Goal: Task Accomplishment & Management: Manage account settings

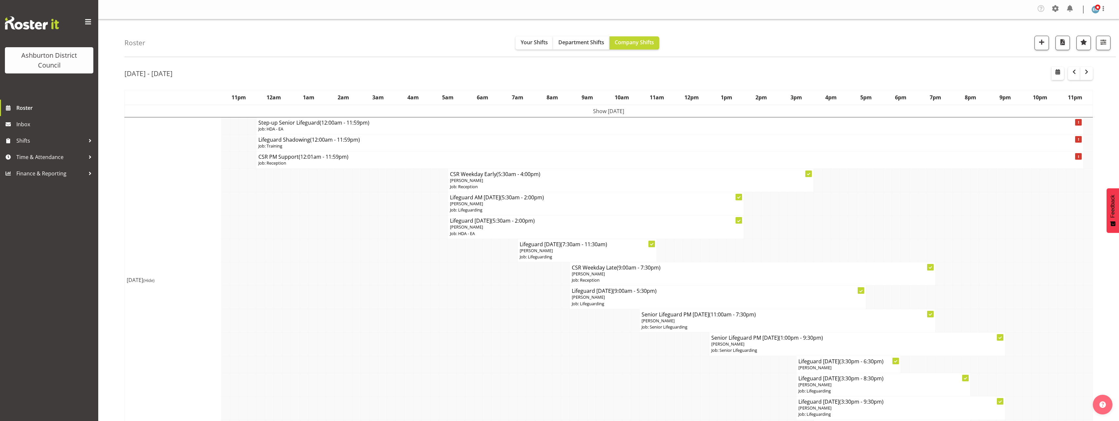
scroll to position [66, 0]
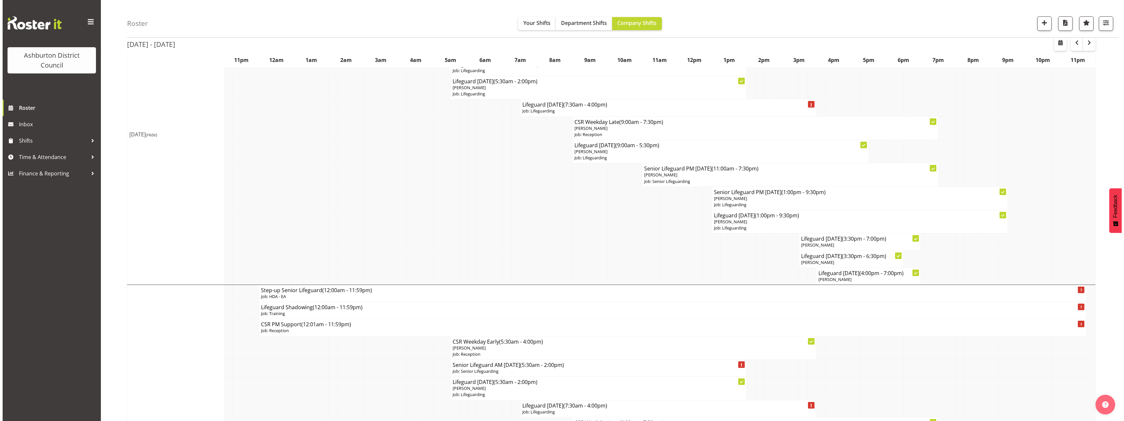
scroll to position [426, 0]
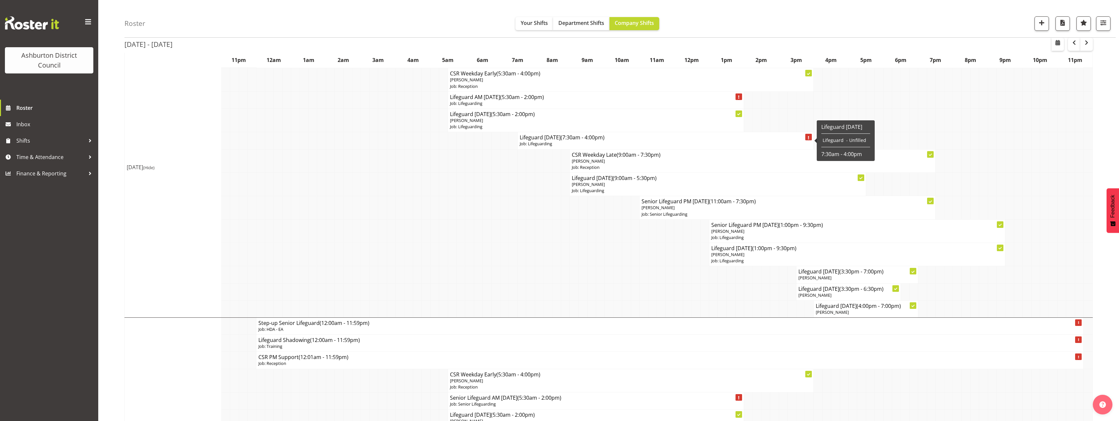
click at [557, 143] on p "Job: Lifeguarding" at bounding box center [666, 144] width 292 height 6
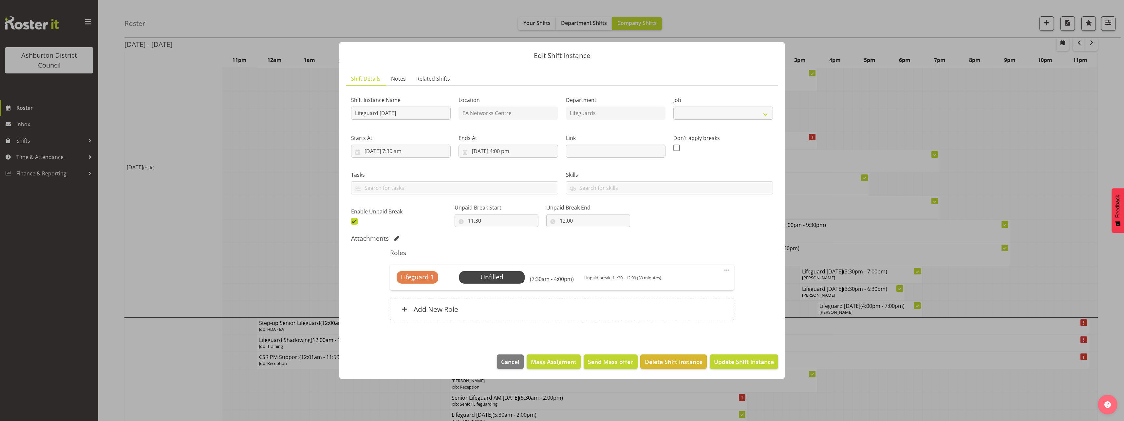
select select "38"
click at [511, 280] on span "Select Employee" at bounding box center [491, 277] width 49 height 10
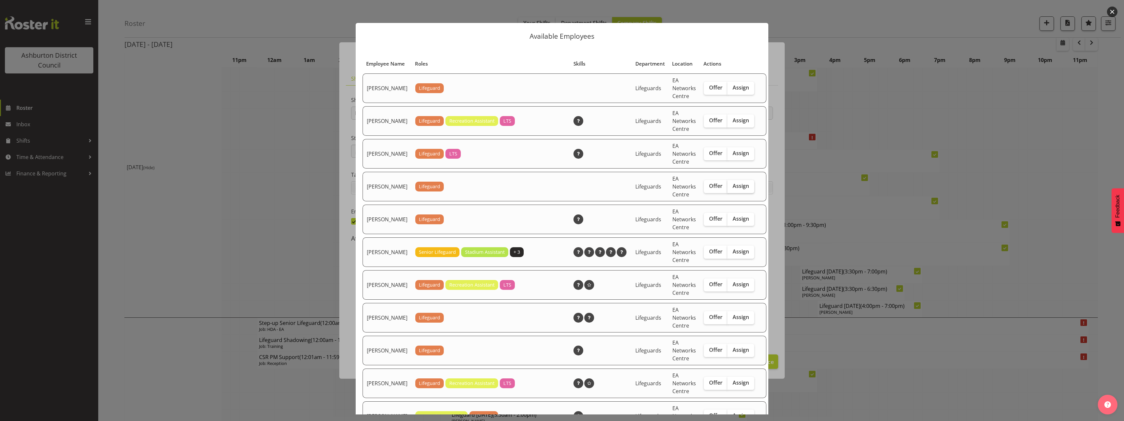
click at [733, 189] on span "Assign" at bounding box center [741, 185] width 16 height 7
click at [731, 188] on input "Assign" at bounding box center [730, 186] width 4 height 4
checkbox input "true"
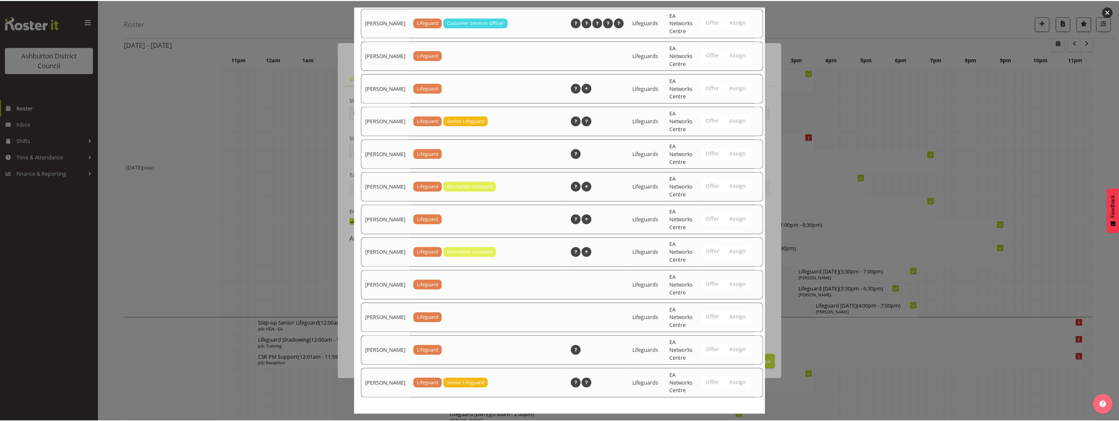
scroll to position [892, 0]
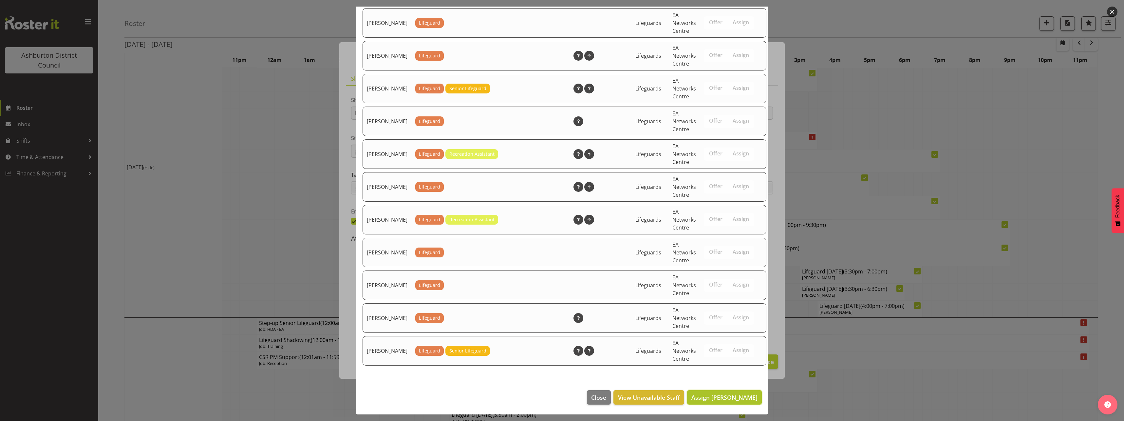
click at [747, 396] on span "Assign [PERSON_NAME]" at bounding box center [725, 397] width 66 height 8
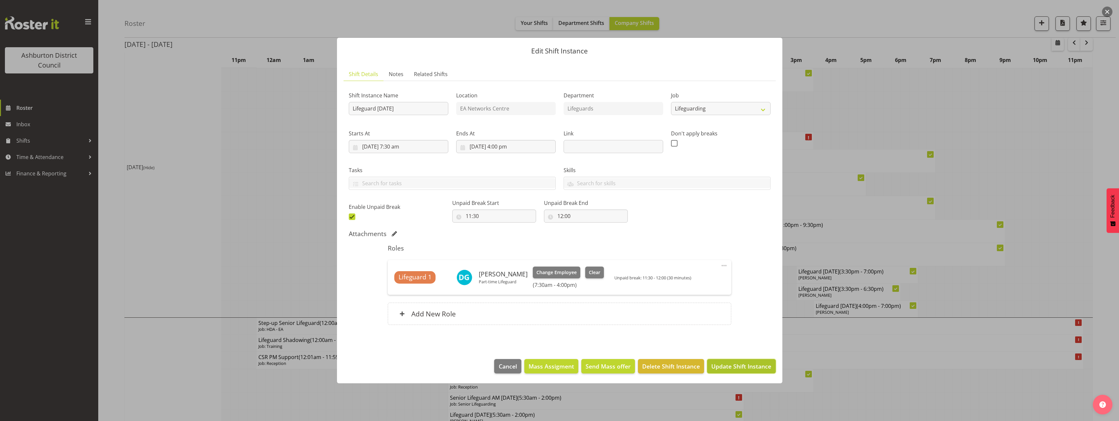
click at [758, 362] on span "Update Shift Instance" at bounding box center [742, 366] width 60 height 9
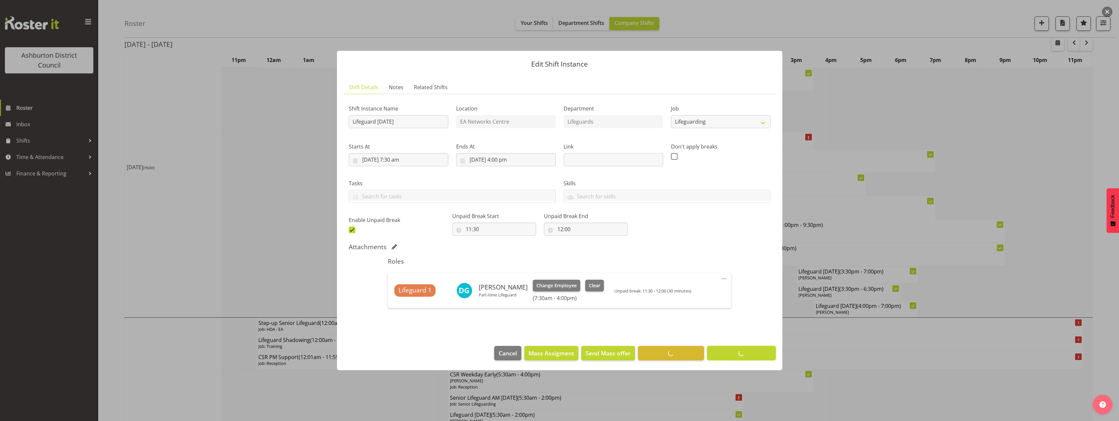
scroll to position [0, 0]
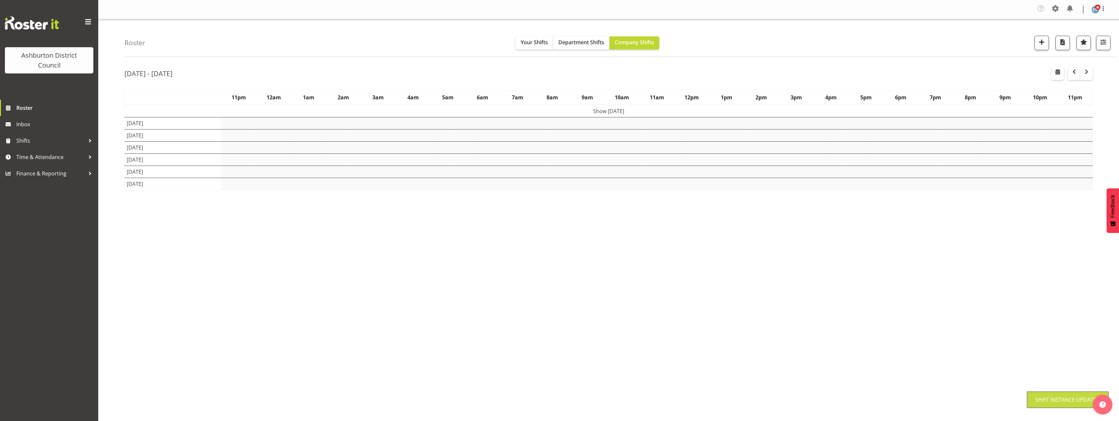
click at [106, 234] on div "Roster Your Shifts Department Shifts Company Shifts 1 Locations [GEOGRAPHIC_DAT…" at bounding box center [608, 171] width 1021 height 305
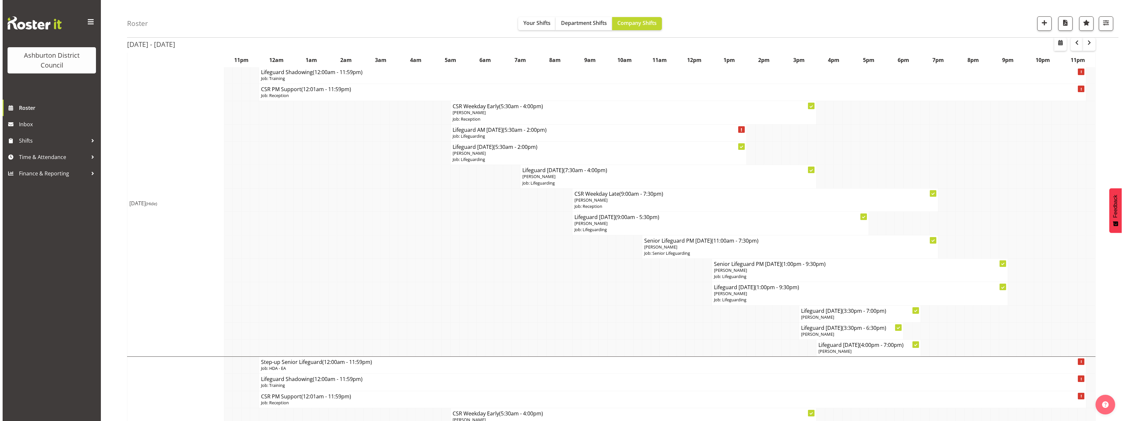
scroll to position [360, 0]
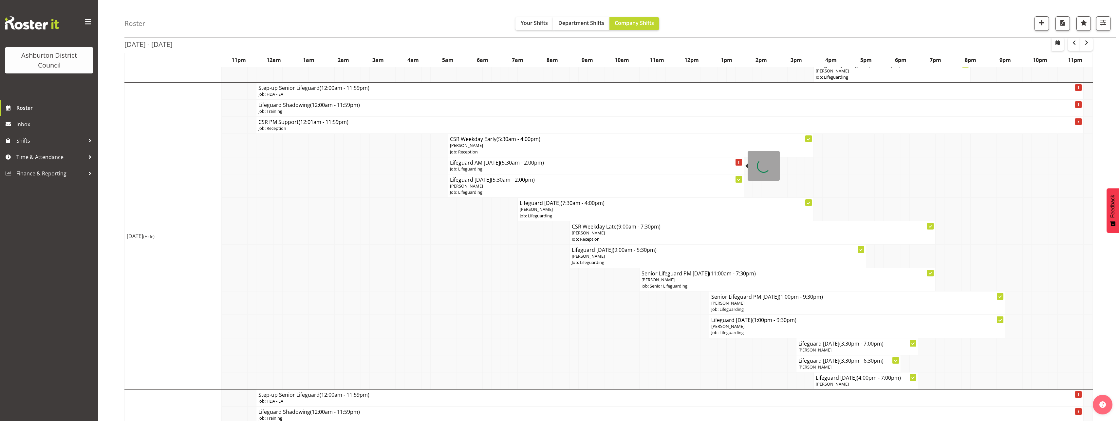
click at [524, 166] on p "Job: Lifeguarding" at bounding box center [596, 169] width 292 height 6
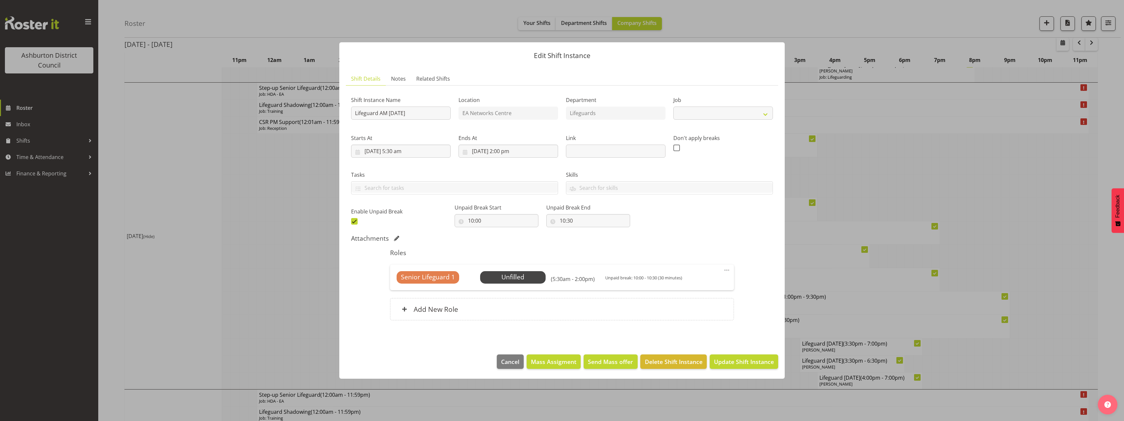
select select "38"
click at [728, 270] on span at bounding box center [727, 270] width 8 height 8
click at [718, 281] on link "Edit" at bounding box center [699, 286] width 63 height 12
select select "8"
select select "2025"
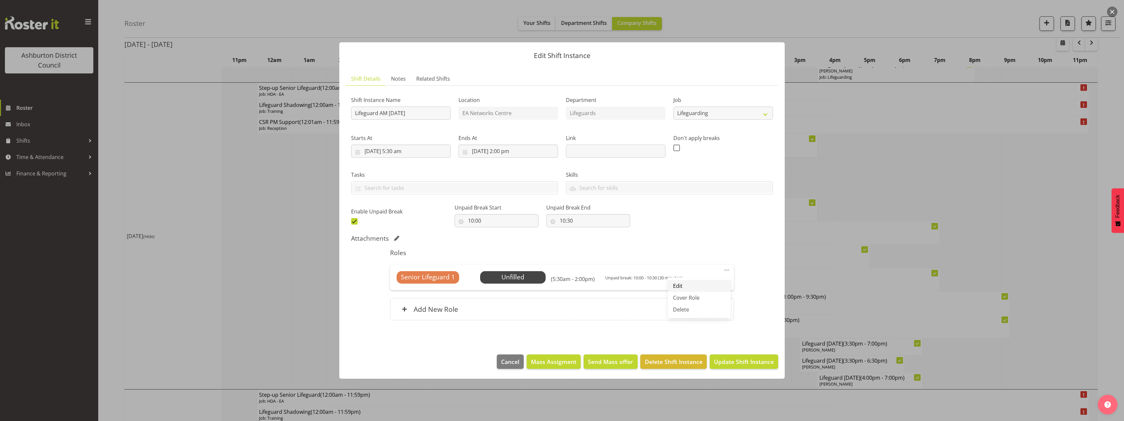
select select "14"
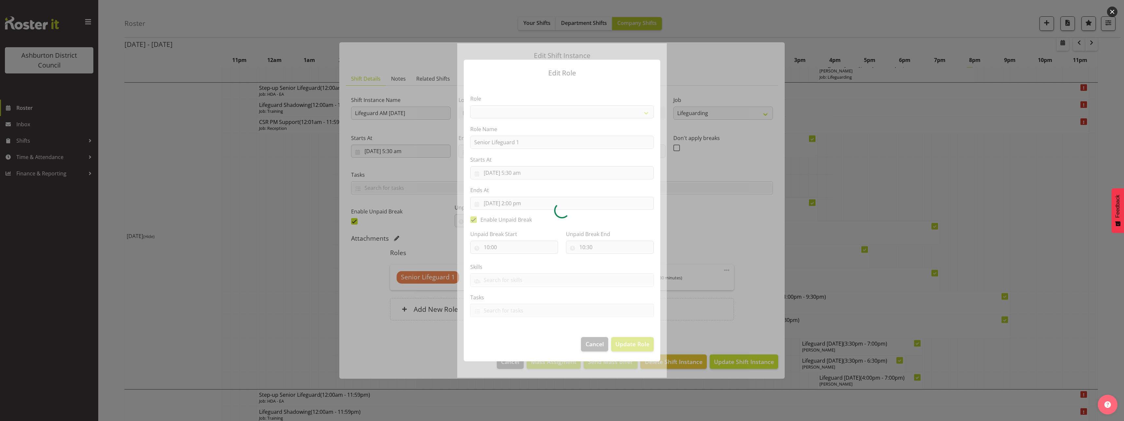
select select "64"
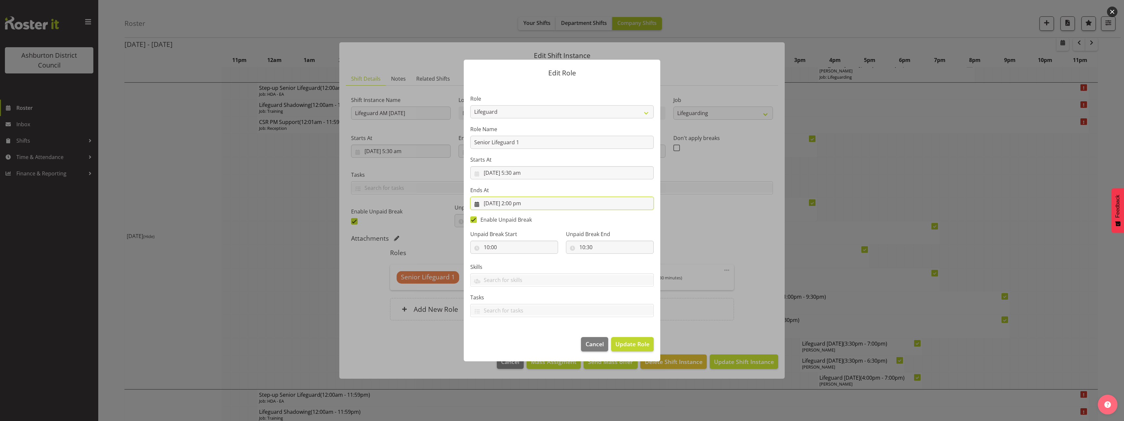
click at [520, 205] on input "[DATE] 2:00 pm" at bounding box center [561, 203] width 183 height 13
click at [524, 342] on select "00 01 02 03 04 05 06 07 08 09 10 11 12 13 14 15 16 17 18 19 20 21 22 23" at bounding box center [522, 342] width 15 height 13
select select "8"
click at [515, 336] on select "00 01 02 03 04 05 06 07 08 09 10 11 12 13 14 15 16 17 18 19 20 21 22 23" at bounding box center [522, 342] width 15 height 13
type input "[DATE] 8:00 am"
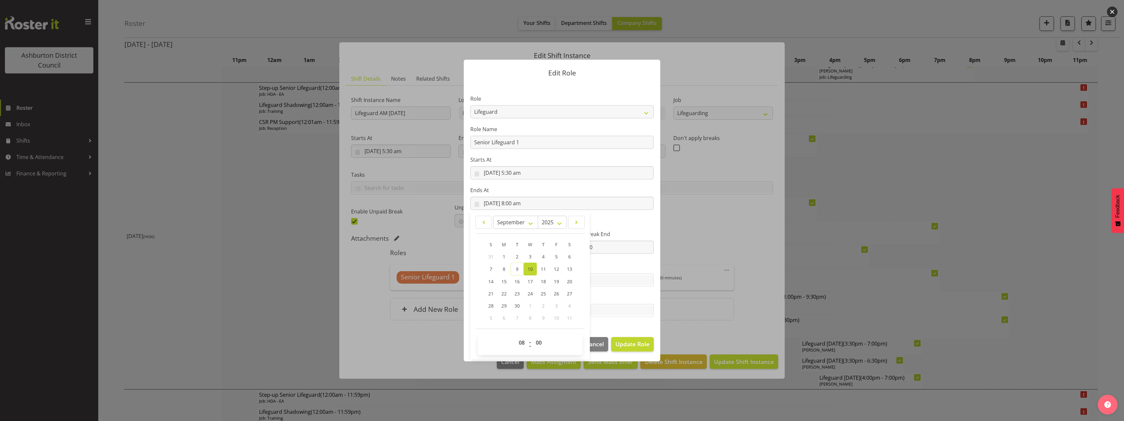
click at [636, 224] on div "Unpaid Break End 10:30 00 01 02 03 04 05 06 07 08 09 10 11 12 13 14 15 16 17 18…" at bounding box center [610, 239] width 96 height 37
click at [475, 218] on span at bounding box center [473, 219] width 7 height 7
click at [475, 218] on input "Enable Unpaid Break" at bounding box center [472, 220] width 4 height 4
checkbox input "false"
click at [639, 343] on span "Update Role" at bounding box center [633, 343] width 34 height 9
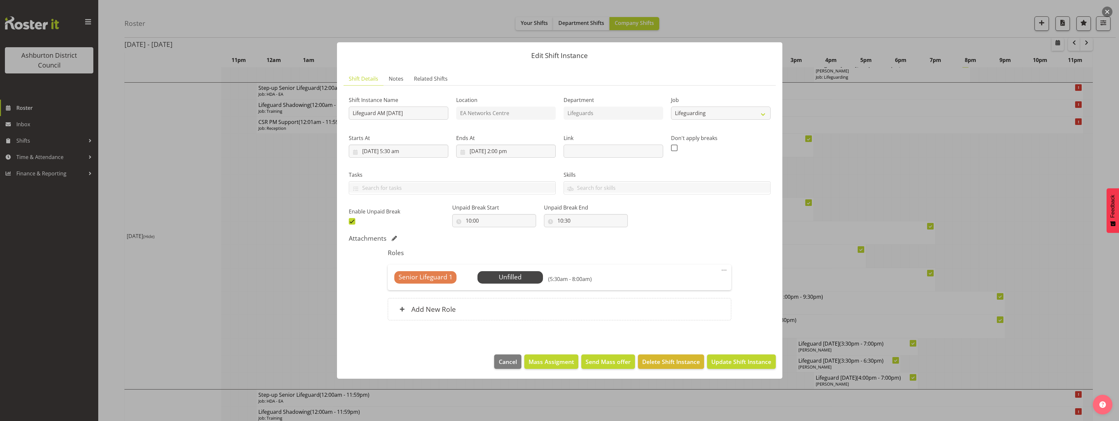
click at [540, 321] on div "Roles Senior Lifeguard 1 Unfilled Select Employee (5:30am - 8:00am) Edit Cover …" at bounding box center [560, 286] width 352 height 83
click at [544, 304] on div "Add New Role" at bounding box center [560, 309] width 344 height 22
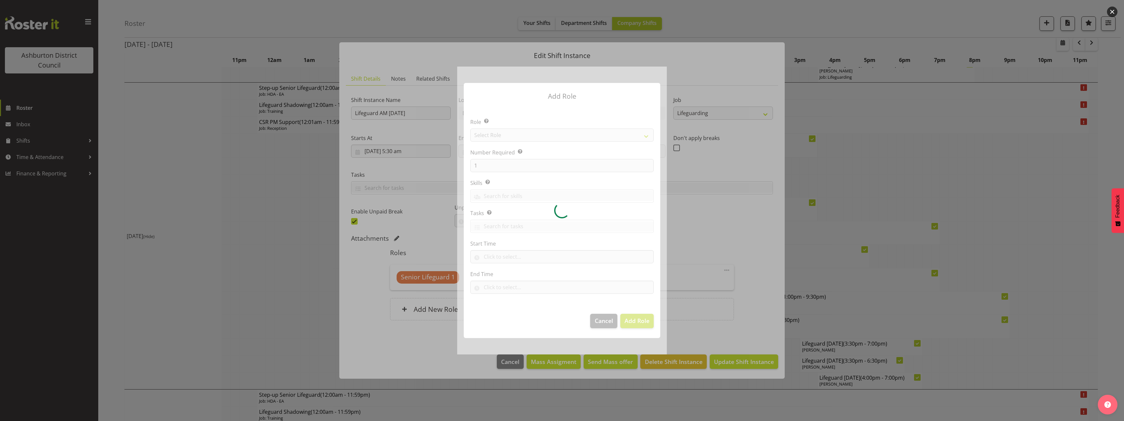
click at [626, 137] on div at bounding box center [562, 210] width 210 height 287
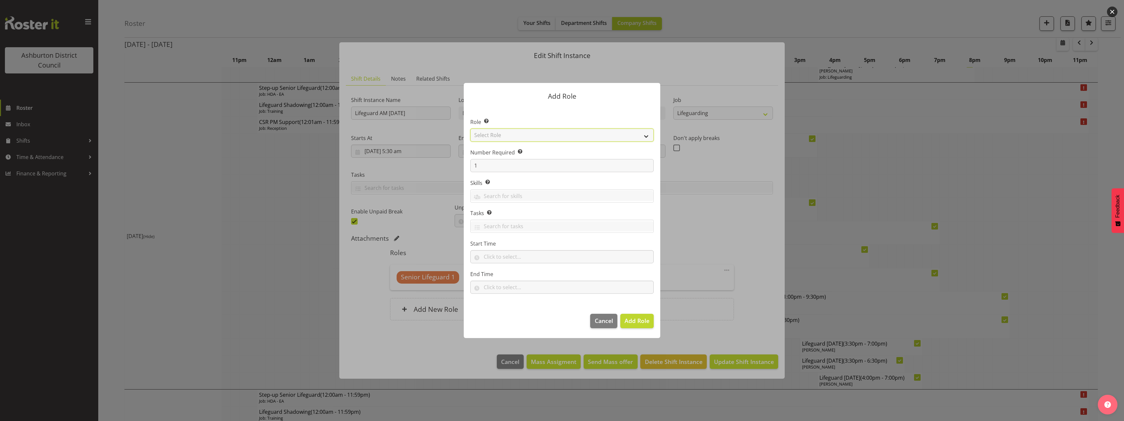
click at [626, 137] on select "Select Role AAGM Deputy Director AAGM Director Archivist Childrens Librarian Co…" at bounding box center [561, 134] width 183 height 13
select select "64"
click at [470, 128] on select "Select Role AAGM Deputy Director AAGM Director Archivist Childrens Librarian Co…" at bounding box center [561, 134] width 183 height 13
click at [516, 260] on input "text" at bounding box center [561, 256] width 183 height 13
click at [517, 270] on select "00 00 01 02 03 04 05 06 07 08 09 10 11 12 13 14 15 16 17 18 19 20 21 22 23" at bounding box center [515, 273] width 15 height 13
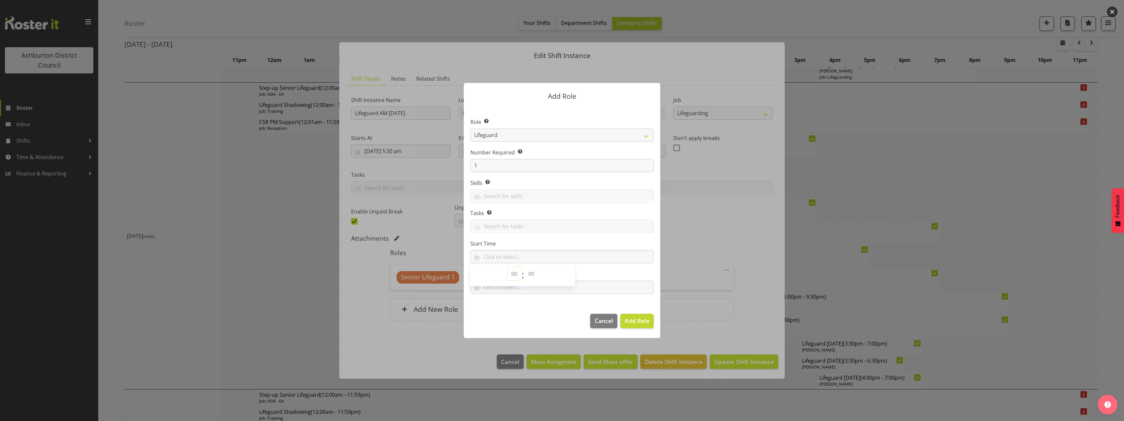
select select "11"
click at [508, 267] on select "00 00 01 02 03 04 05 06 07 08 09 10 11 12 13 14 15 16 17 18 19 20 21 22 23" at bounding box center [515, 273] width 15 height 13
drag, startPoint x: 528, startPoint y: 274, endPoint x: 529, endPoint y: 267, distance: 6.9
click at [528, 274] on select "00 00 01 02 03 04 05 06 07 08 09 10 11 12 13 14 15 16 17 18 19 20 21 22 23 24 2…" at bounding box center [532, 273] width 15 height 13
select select "0"
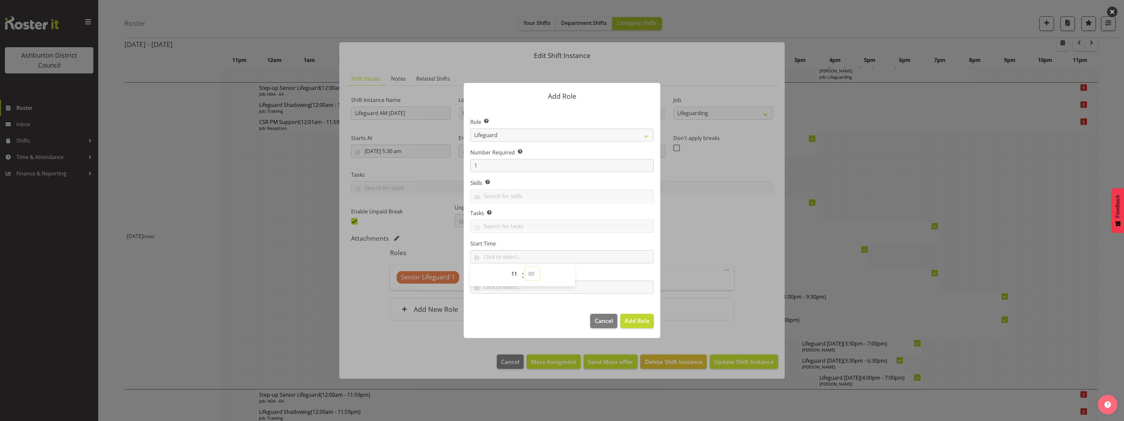
click at [525, 267] on select "00 00 01 02 03 04 05 06 07 08 09 10 11 12 13 14 15 16 17 18 19 20 21 22 23 24 2…" at bounding box center [532, 273] width 15 height 13
type input "11:00"
click at [512, 301] on section "Role Select the role you wish to add to the shift. AAGM Deputy Director AAGM Di…" at bounding box center [562, 206] width 197 height 200
click at [513, 290] on input "text" at bounding box center [561, 286] width 183 height 13
click at [514, 306] on select "00 00 01 02 03 04 05 06 07 08 09 10 11 12 13 14 15 16 17 18 19 20 21 22 23" at bounding box center [515, 303] width 15 height 13
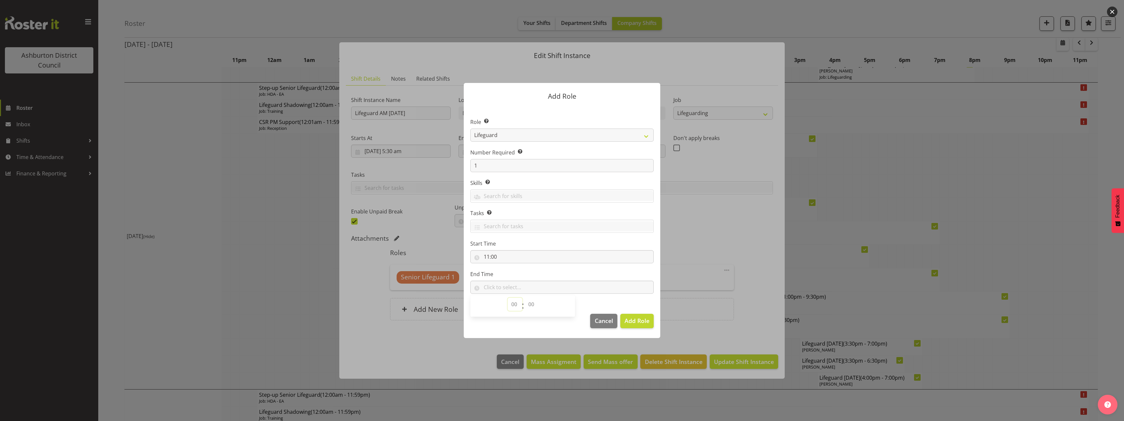
select select "14"
click at [508, 297] on select "00 00 01 02 03 04 05 06 07 08 09 10 11 12 13 14 15 16 17 18 19 20 21 22 23" at bounding box center [515, 303] width 15 height 13
click at [532, 299] on select "00 00 01 02 03 04 05 06 07 08 09 10 11 12 13 14 15 16 17 18 19 20 21 22 23 24 2…" at bounding box center [532, 303] width 15 height 13
select select "0"
click at [525, 297] on select "00 00 01 02 03 04 05 06 07 08 09 10 11 12 13 14 15 16 17 18 19 20 21 22 23 24 2…" at bounding box center [532, 303] width 15 height 13
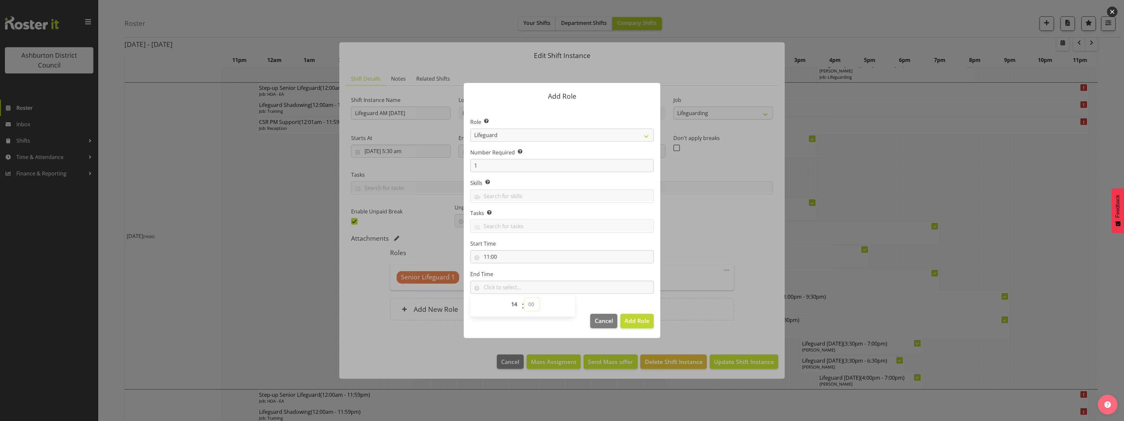
type input "14:00"
click at [641, 305] on section "Role Select the role you wish to add to the shift. AAGM Deputy Director AAGM Di…" at bounding box center [562, 206] width 197 height 200
click at [641, 321] on span "Add Role" at bounding box center [637, 320] width 25 height 8
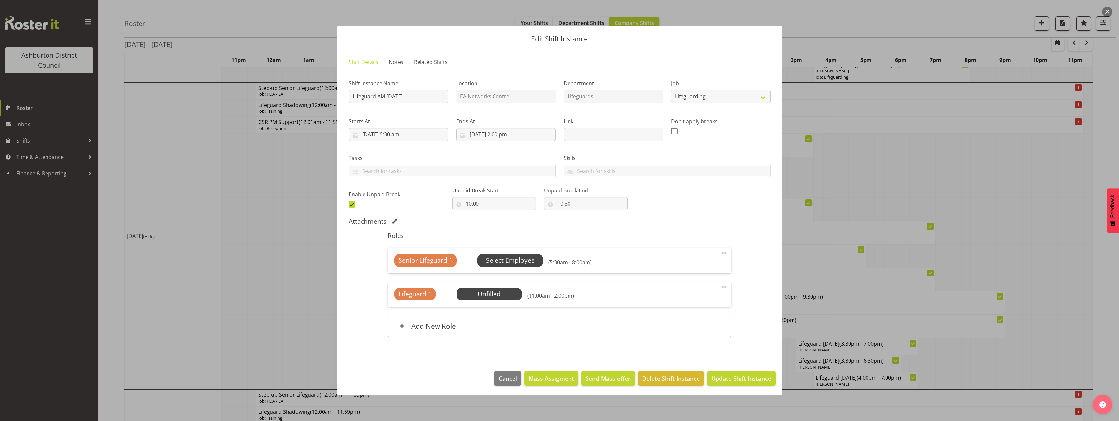
click at [527, 260] on span "Select Employee" at bounding box center [510, 261] width 49 height 10
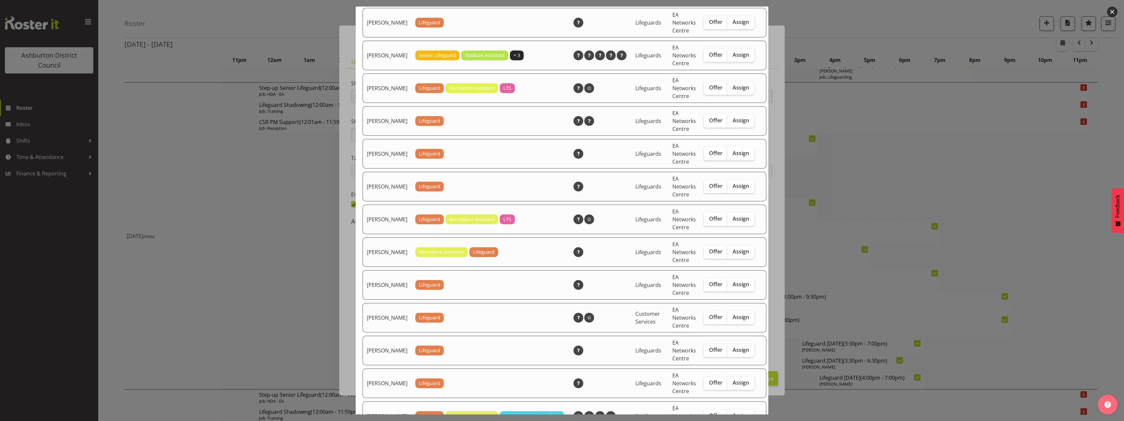
scroll to position [262, 0]
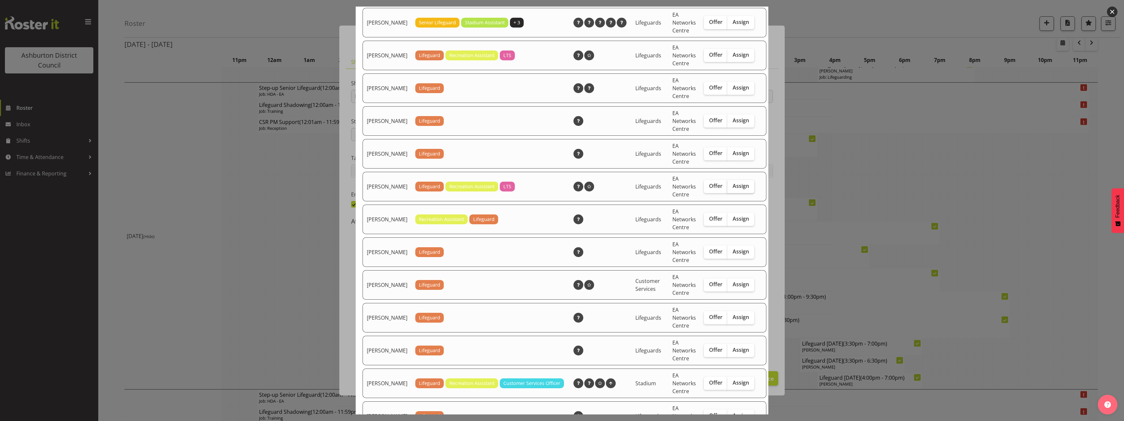
click at [733, 189] on span "Assign" at bounding box center [741, 185] width 16 height 7
click at [732, 188] on input "Assign" at bounding box center [730, 186] width 4 height 4
checkbox input "true"
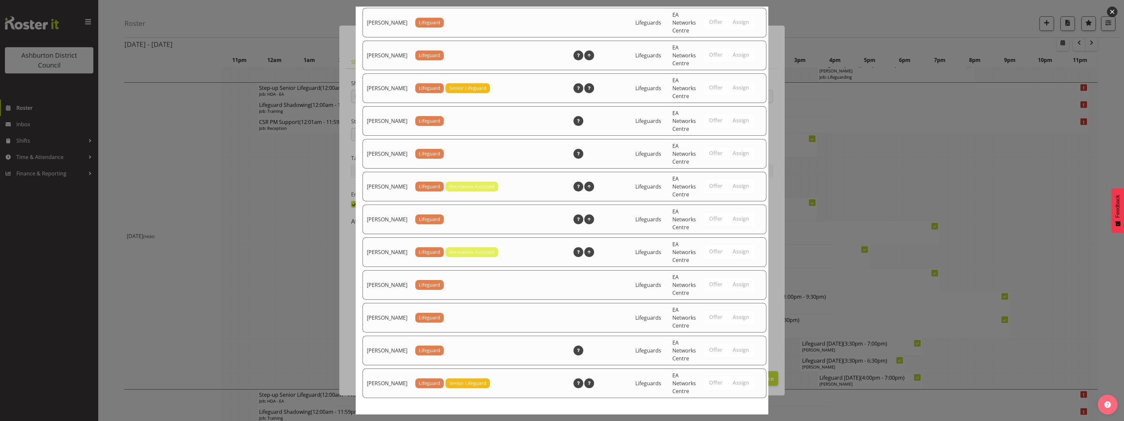
scroll to position [1056, 0]
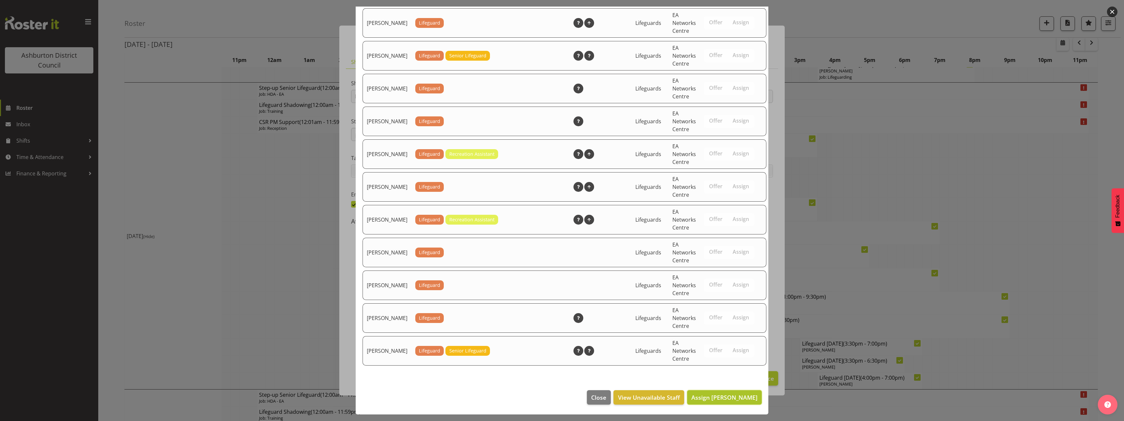
click at [751, 395] on span "Assign [PERSON_NAME]" at bounding box center [725, 397] width 66 height 8
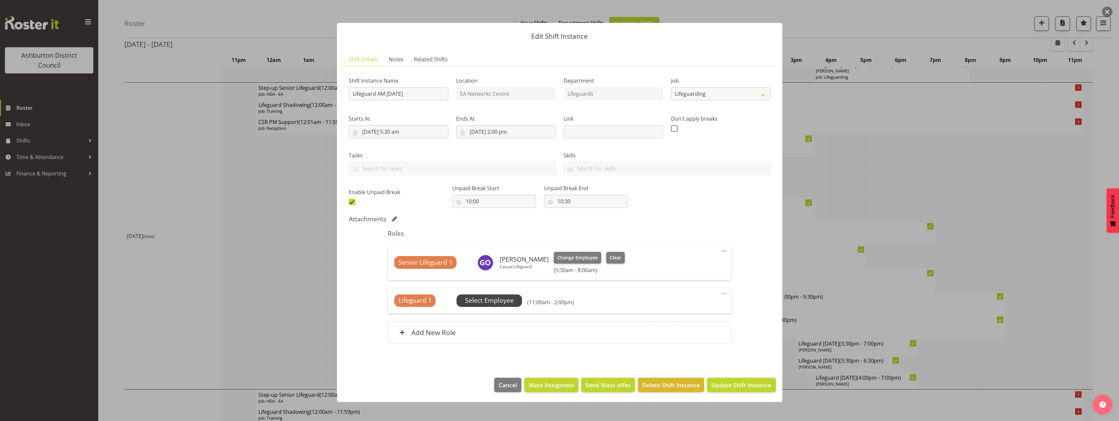
click at [501, 297] on span "Select Employee" at bounding box center [489, 301] width 49 height 10
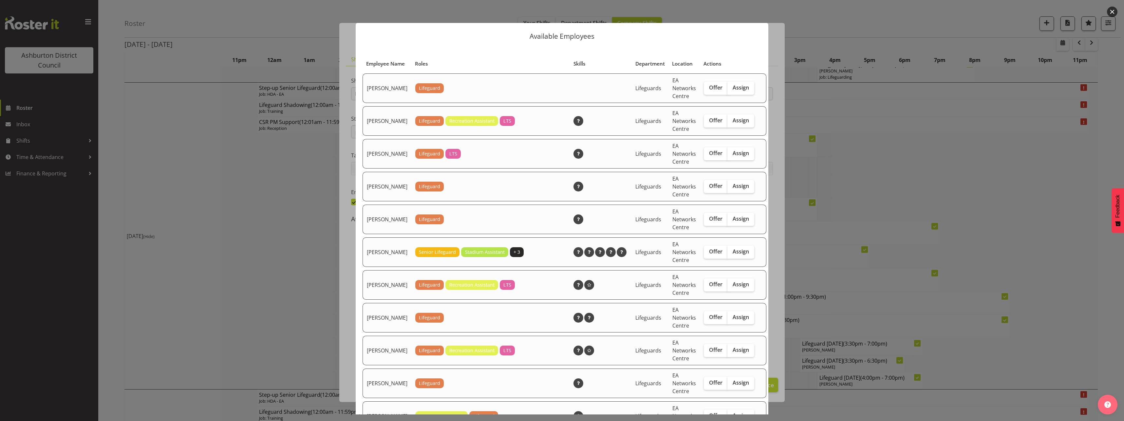
scroll to position [66, 0]
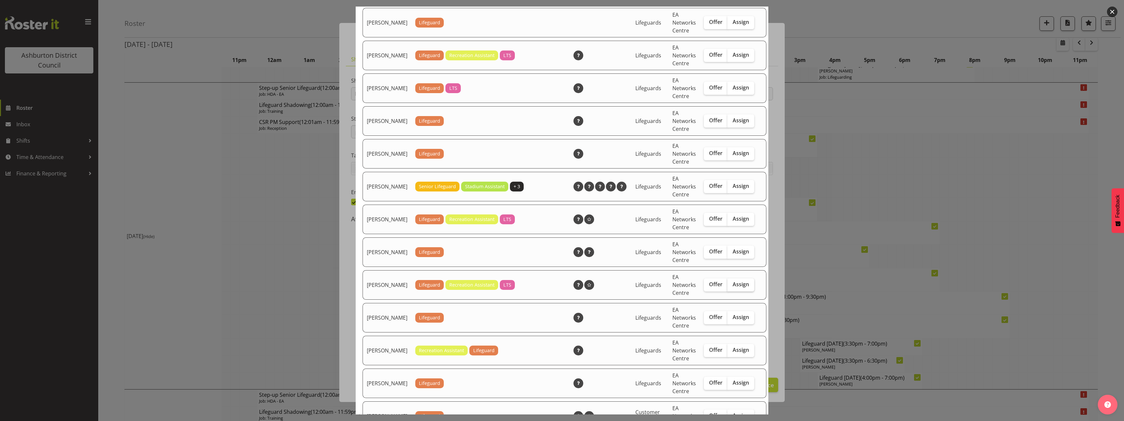
click at [735, 287] on span "Assign" at bounding box center [741, 284] width 16 height 7
click at [732, 286] on input "Assign" at bounding box center [730, 284] width 4 height 4
checkbox input "true"
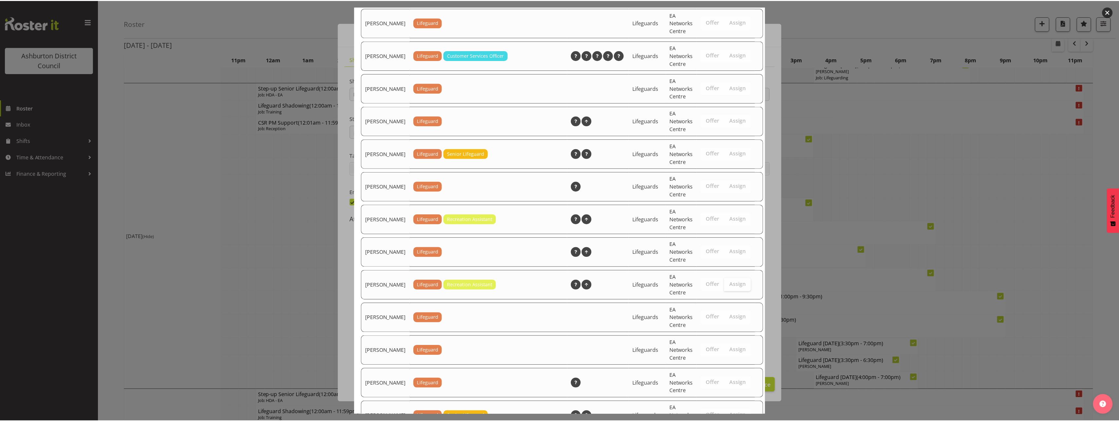
scroll to position [925, 0]
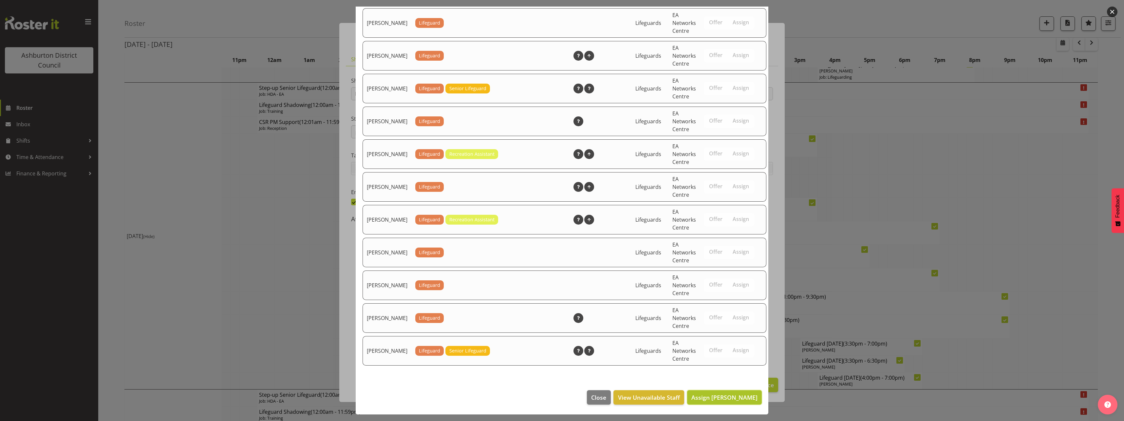
click at [733, 398] on span "Assign [PERSON_NAME]" at bounding box center [725, 397] width 66 height 8
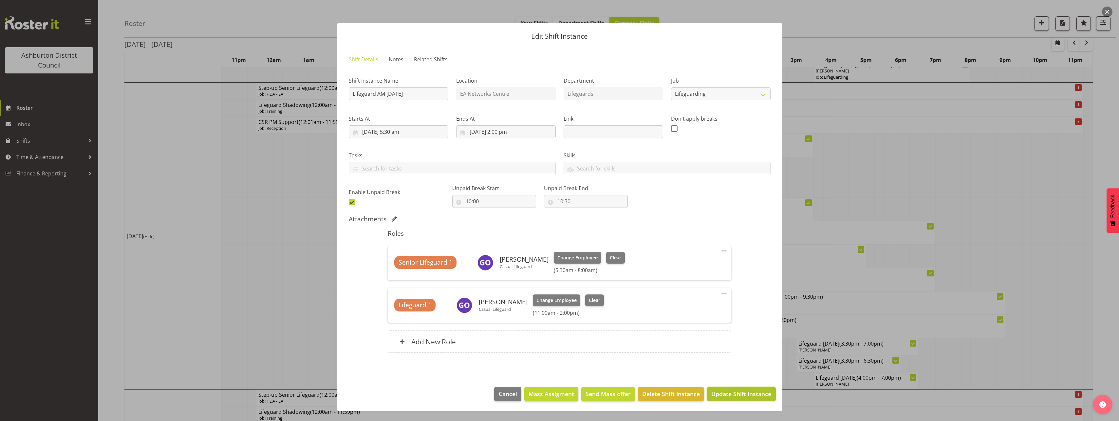
click at [764, 391] on span "Update Shift Instance" at bounding box center [742, 393] width 60 height 9
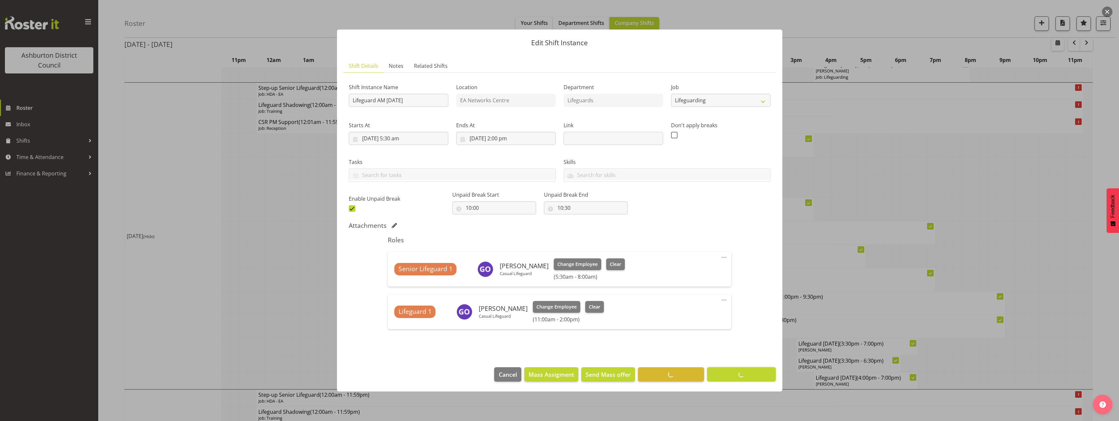
scroll to position [0, 0]
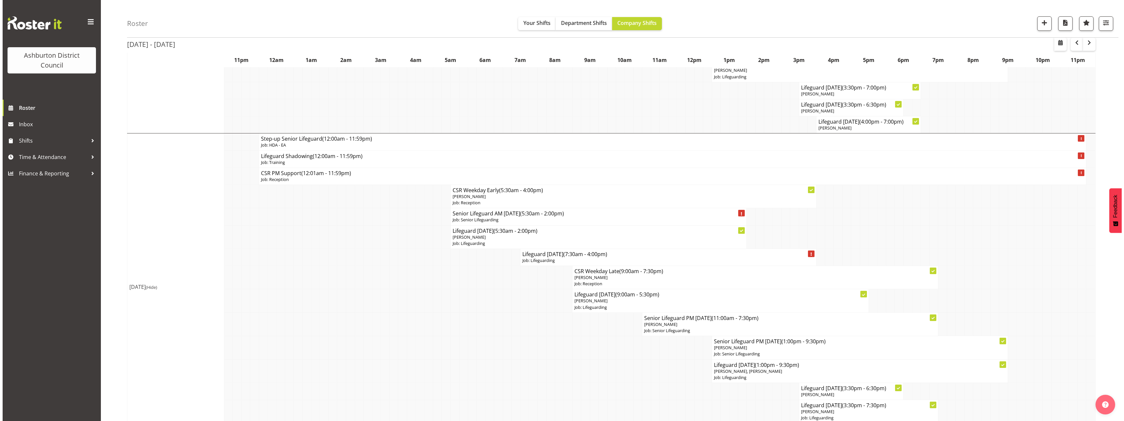
scroll to position [655, 0]
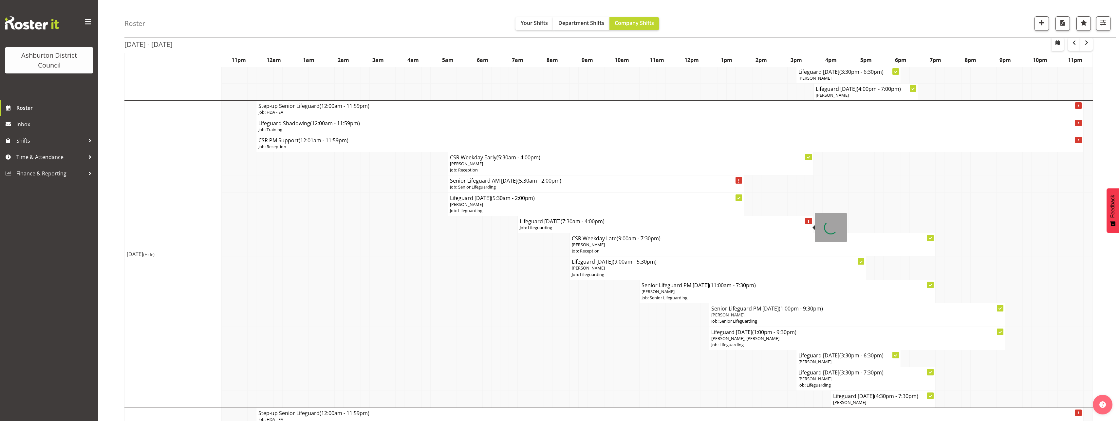
click at [612, 227] on p "Job: Lifeguarding" at bounding box center [666, 227] width 292 height 6
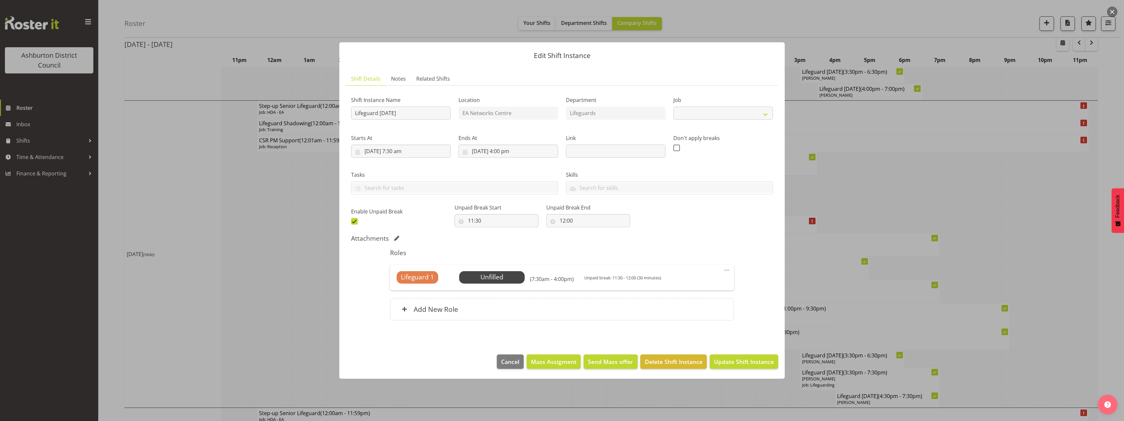
select select "38"
click at [514, 152] on input "[DATE] 4:00 pm" at bounding box center [509, 150] width 100 height 13
drag, startPoint x: 510, startPoint y: 289, endPoint x: 509, endPoint y: 284, distance: 4.6
click at [510, 289] on select "00 01 02 03 04 05 06 07 08 09 10 11 12 13 14 15 16 17 18 19 20 21 22 23" at bounding box center [508, 290] width 15 height 13
select select "11"
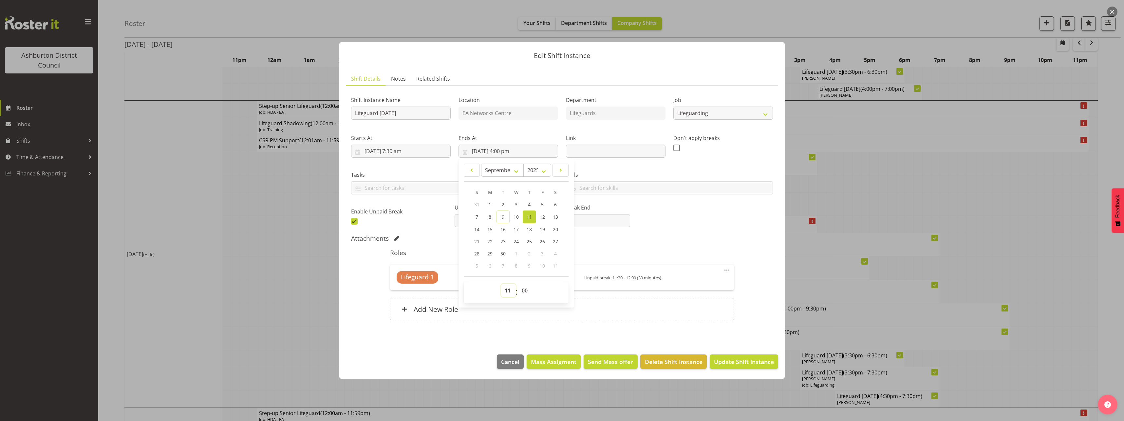
click at [501, 284] on select "00 01 02 03 04 05 06 07 08 09 10 11 12 13 14 15 16 17 18 19 20 21 22 23" at bounding box center [508, 290] width 15 height 13
type input "[DATE] 11:00 am"
click at [521, 288] on select "00 01 02 03 04 05 06 07 08 09 10 11 12 13 14 15 16 17 18 19 20 21 22 23 24 25 2…" at bounding box center [525, 290] width 15 height 13
select select "30"
click at [518, 284] on select "00 01 02 03 04 05 06 07 08 09 10 11 12 13 14 15 16 17 18 19 20 21 22 23 24 25 2…" at bounding box center [525, 290] width 15 height 13
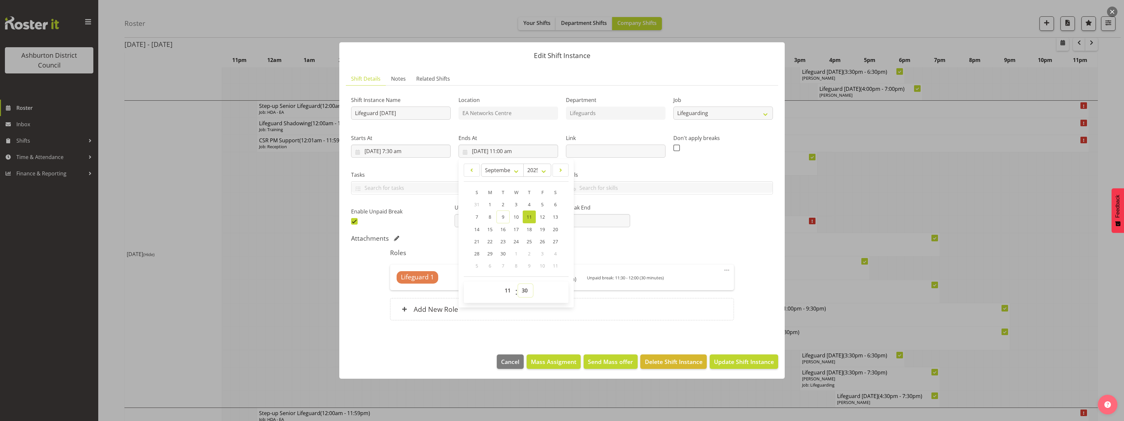
type input "[DATE] 11:30 am"
click at [672, 230] on div "Shift Instance Name Lifeguard [DATE] Location EA Networks Centre Department Lif…" at bounding box center [562, 158] width 430 height 143
click at [352, 221] on span at bounding box center [354, 221] width 7 height 7
click at [352, 221] on input "checkbox" at bounding box center [353, 221] width 4 height 4
checkbox input "false"
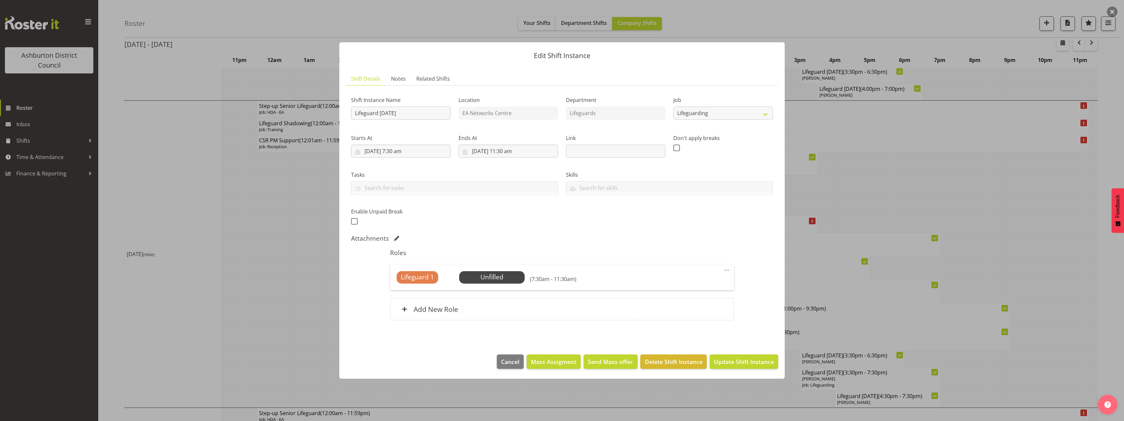
click at [498, 269] on div "Lifeguard 1 Unfilled Select Employee (7:30am - 11:30am) Edit Cover Role Delete" at bounding box center [562, 277] width 344 height 26
click at [498, 273] on span "Select Employee" at bounding box center [491, 277] width 49 height 10
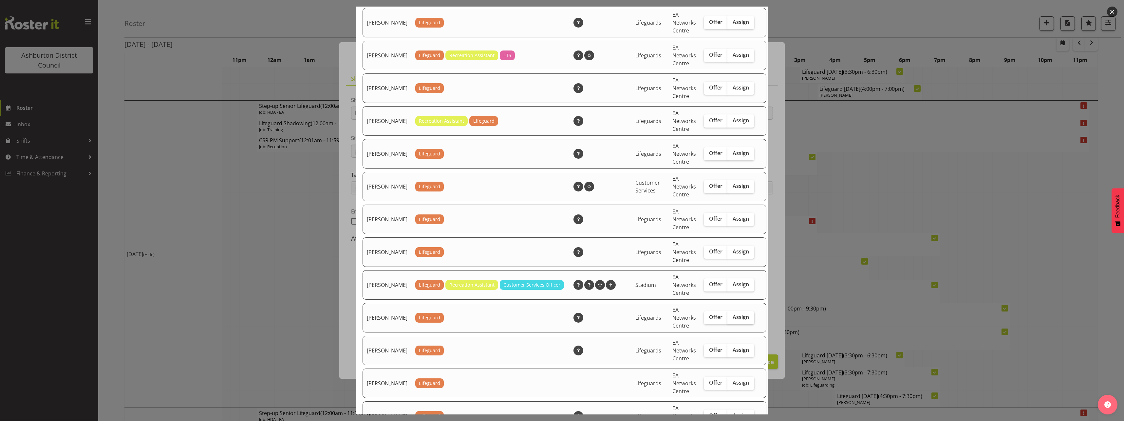
scroll to position [426, 0]
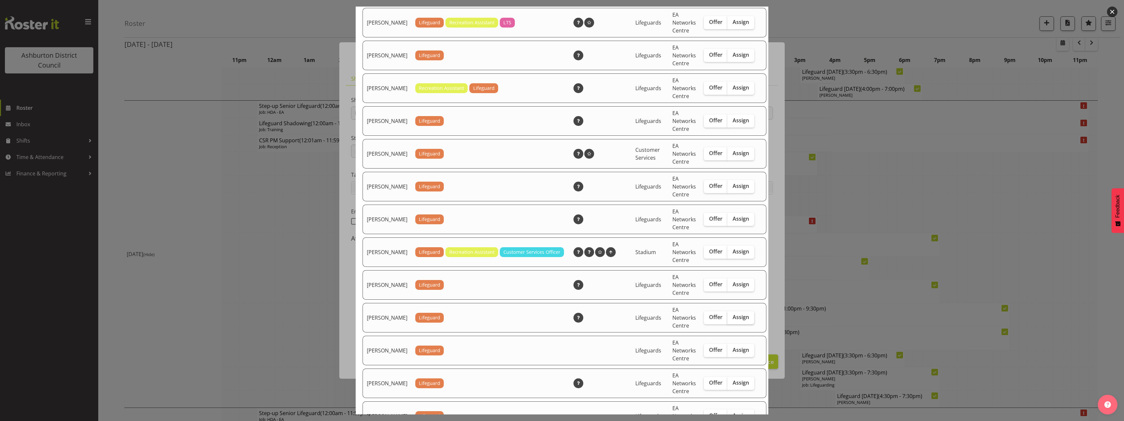
click at [733, 320] on span "Assign" at bounding box center [741, 317] width 16 height 7
click at [729, 319] on input "Assign" at bounding box center [730, 317] width 4 height 4
checkbox input "true"
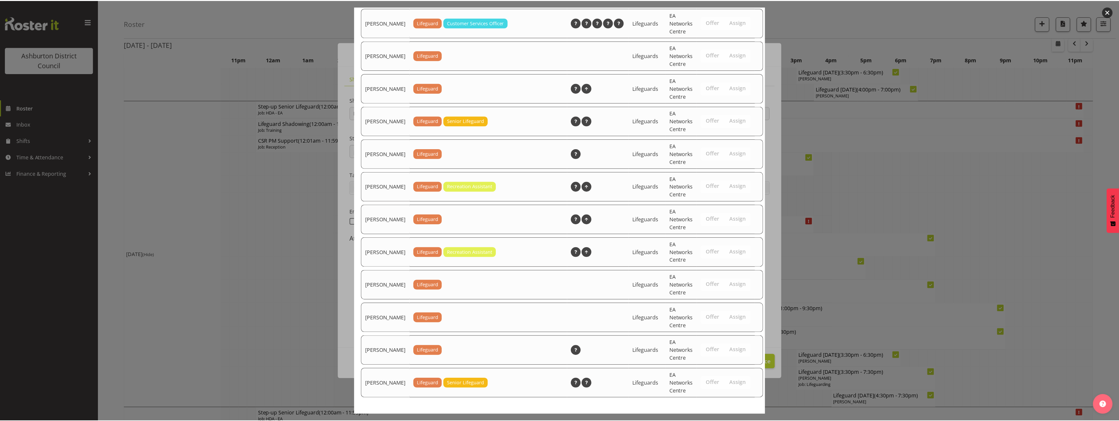
scroll to position [1023, 0]
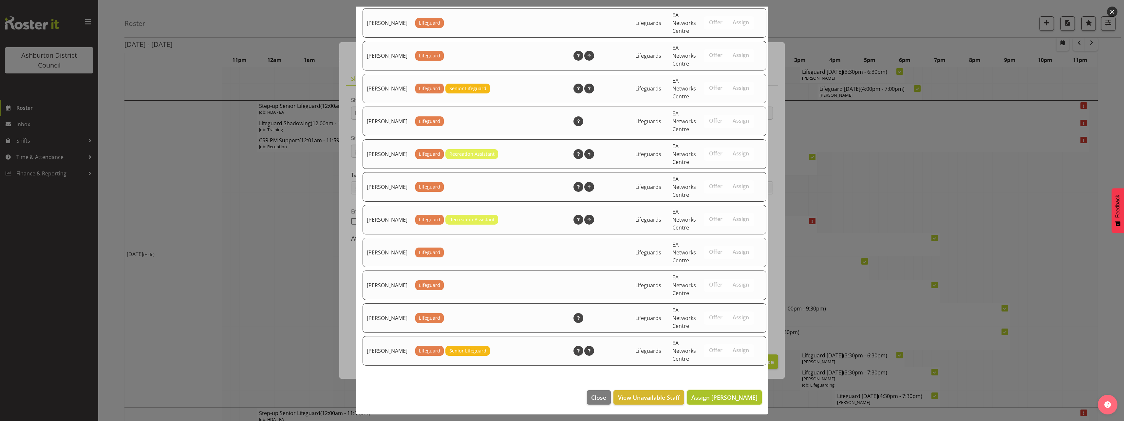
click at [736, 395] on span "Assign [PERSON_NAME]" at bounding box center [725, 397] width 66 height 8
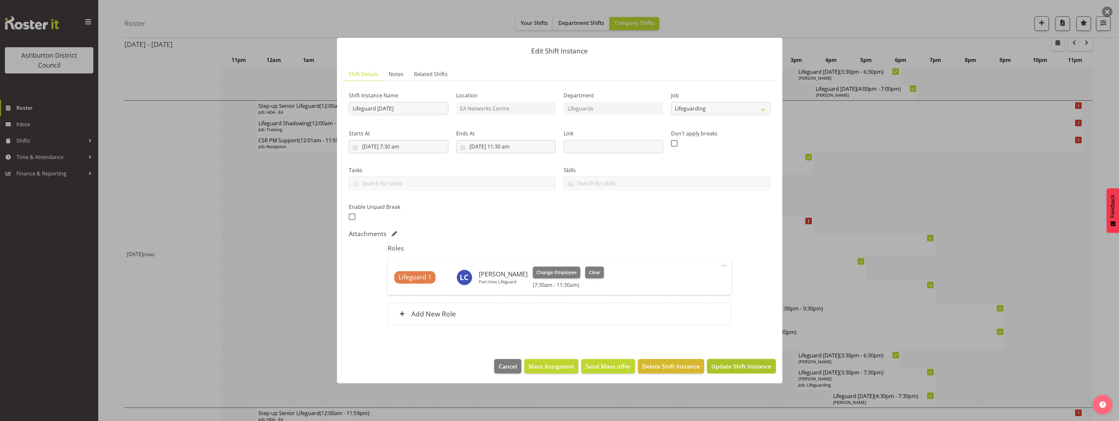
click at [750, 370] on span "Update Shift Instance" at bounding box center [742, 366] width 60 height 9
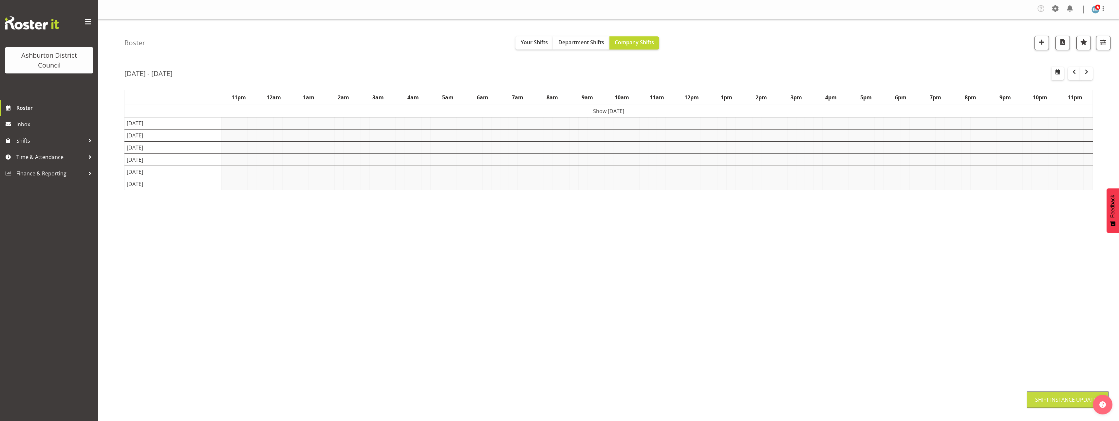
scroll to position [0, 0]
click at [122, 278] on div "Roster Your Shifts Department Shifts Company Shifts 1 Locations [GEOGRAPHIC_DAT…" at bounding box center [608, 171] width 1021 height 305
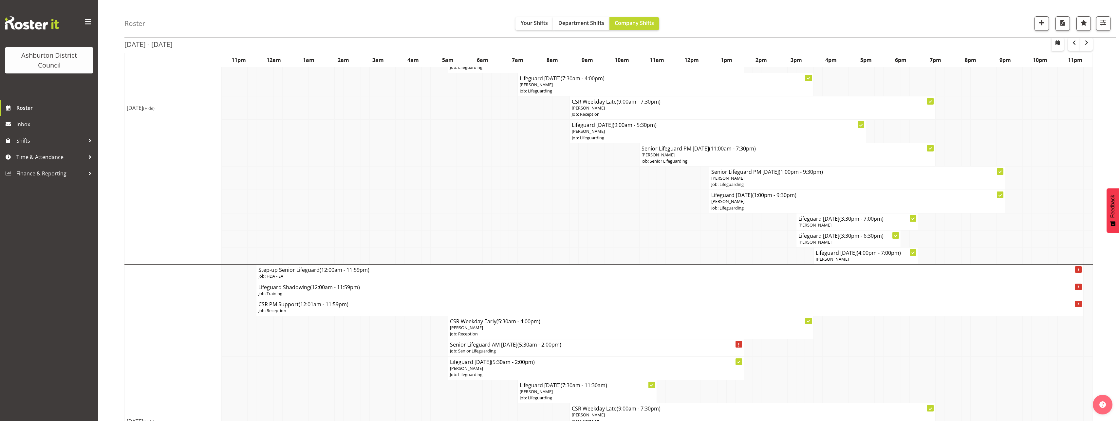
scroll to position [655, 0]
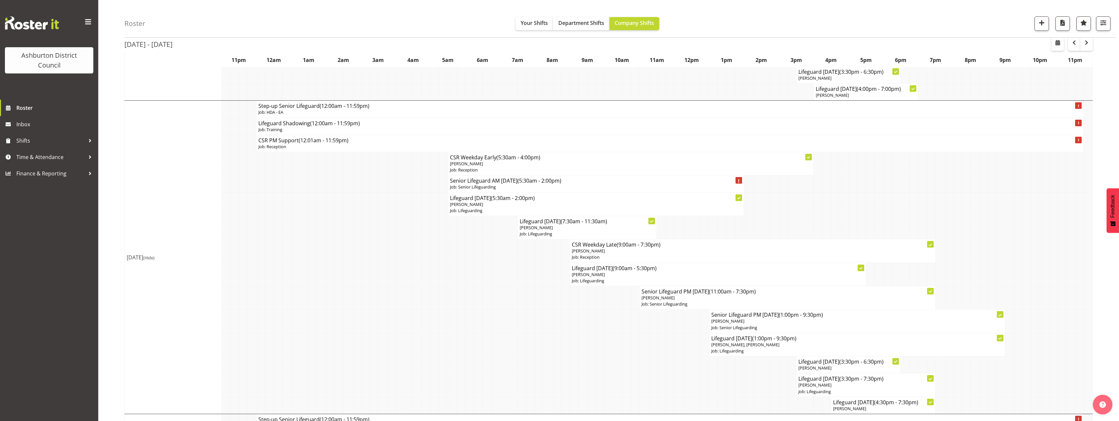
click at [115, 268] on div "Roster Your Shifts Department Shifts Company Shifts 1 Locations [GEOGRAPHIC_DAT…" at bounding box center [608, 364] width 1021 height 2000
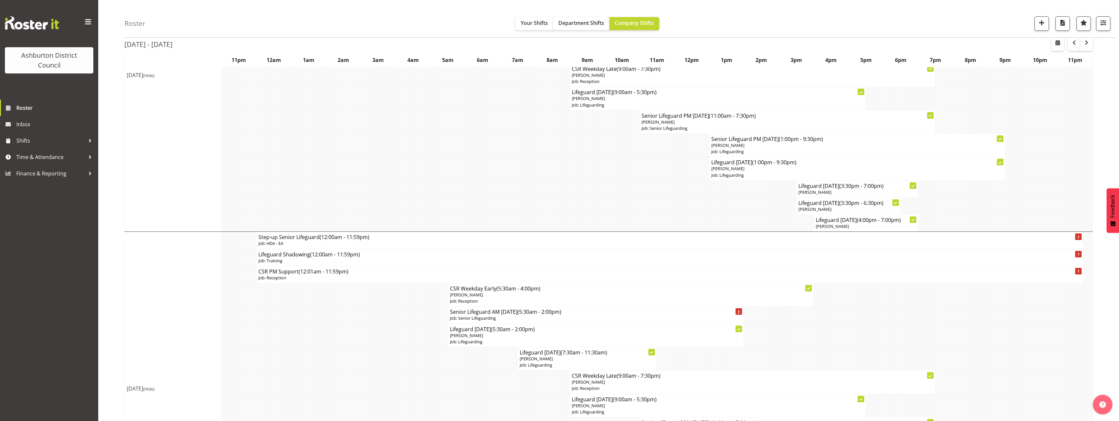
scroll to position [459, 0]
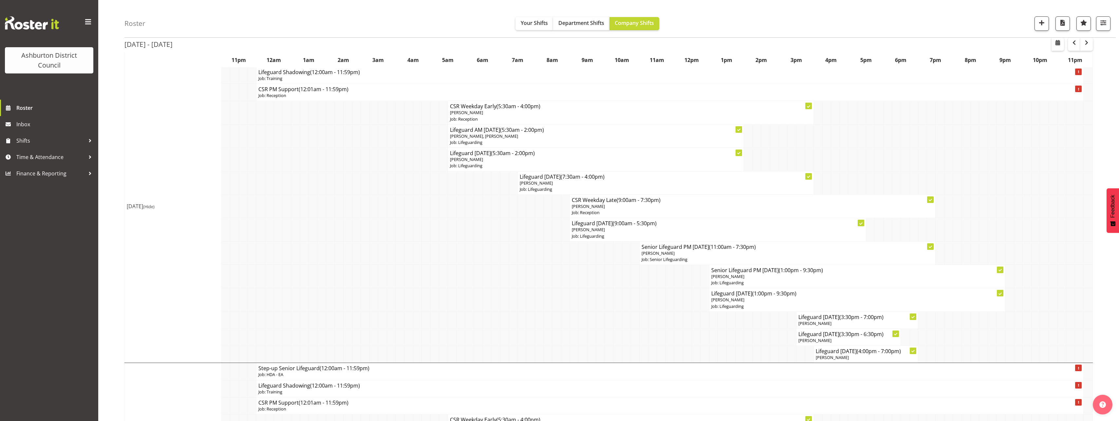
scroll to position [360, 0]
